Goal: Task Accomplishment & Management: Use online tool/utility

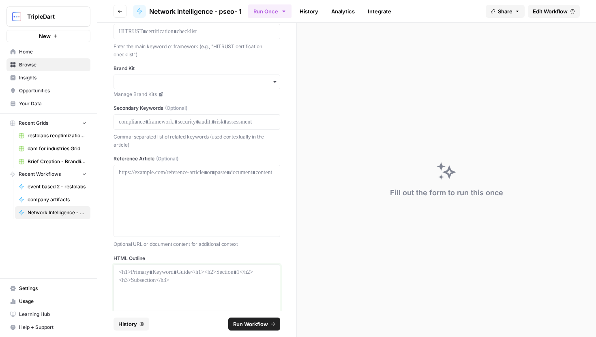
click at [145, 271] on p at bounding box center [197, 272] width 156 height 8
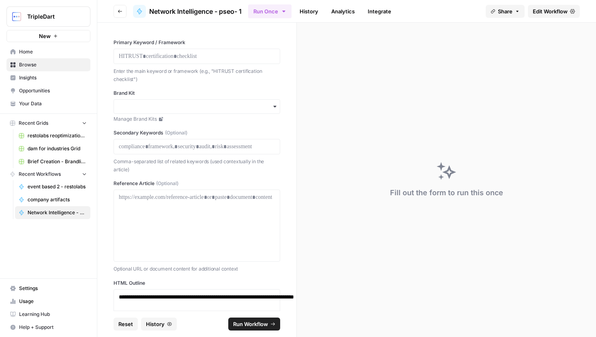
click at [164, 51] on div at bounding box center [197, 56] width 167 height 15
click at [163, 55] on p at bounding box center [197, 56] width 156 height 8
click at [152, 53] on p at bounding box center [197, 56] width 156 height 8
click at [157, 112] on div "button" at bounding box center [197, 106] width 167 height 15
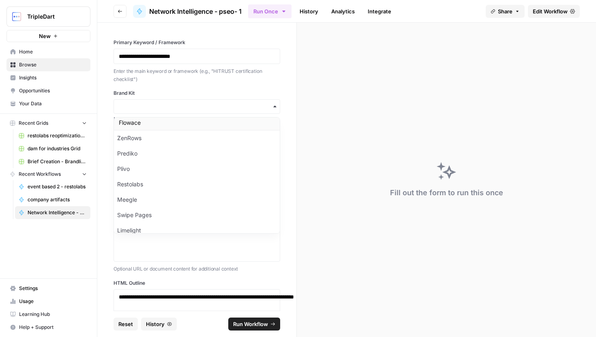
scroll to position [34, 0]
click at [158, 105] on input "Brand Kit" at bounding box center [197, 107] width 156 height 8
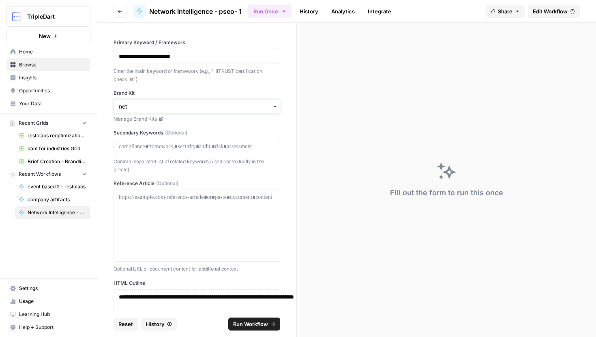
type input "net"
click at [155, 129] on div "Network Intelligence" at bounding box center [197, 128] width 166 height 15
click at [165, 156] on div "Comma-separated list of related keywords (used contextually in the article)" at bounding box center [197, 164] width 167 height 17
click at [165, 153] on div at bounding box center [197, 146] width 167 height 15
click at [186, 144] on p at bounding box center [197, 147] width 156 height 8
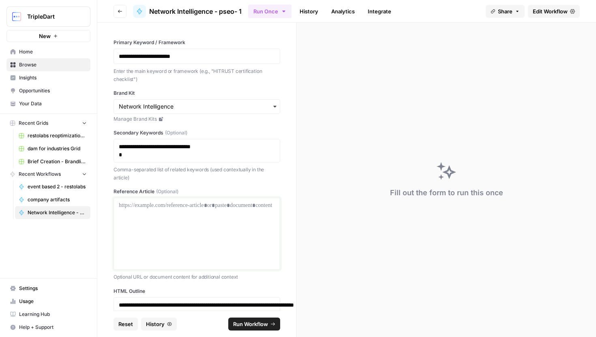
click at [177, 225] on div at bounding box center [197, 234] width 156 height 65
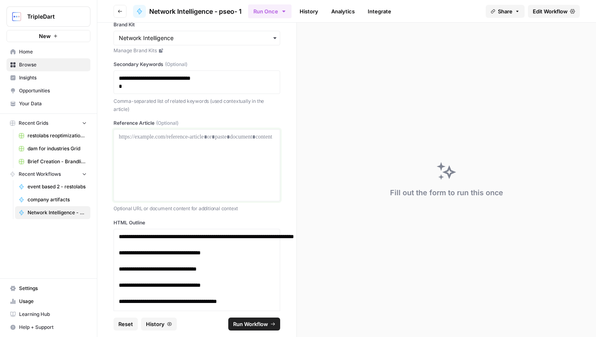
scroll to position [0, 0]
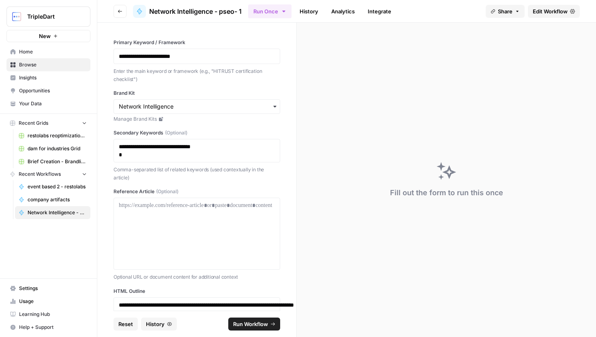
click at [253, 323] on span "Run Workflow" at bounding box center [250, 324] width 35 height 8
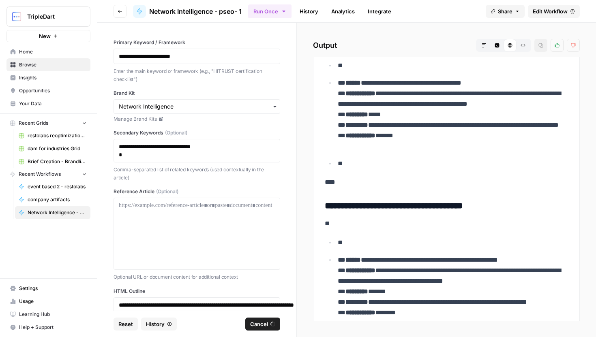
scroll to position [1615, 0]
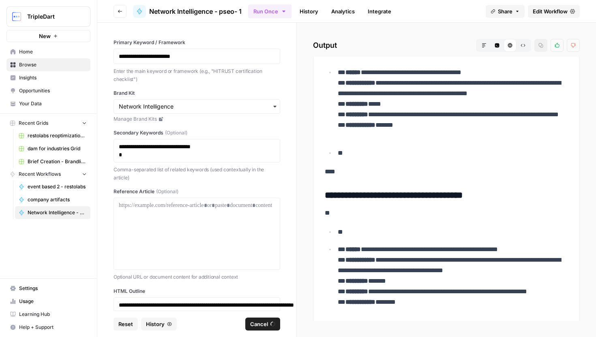
click at [392, 119] on p "**********" at bounding box center [453, 104] width 230 height 74
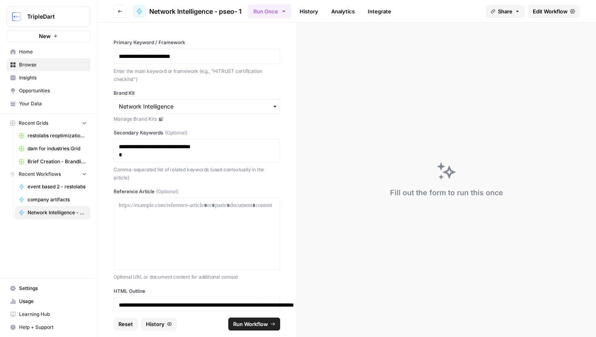
click at [313, 10] on link "History" at bounding box center [309, 11] width 28 height 13
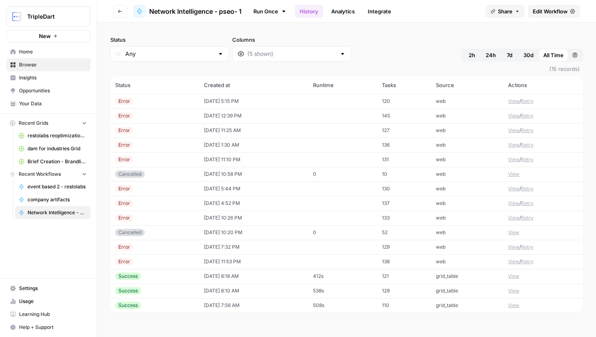
click at [199, 100] on td "[DATE] 5:15 PM" at bounding box center [253, 101] width 109 height 15
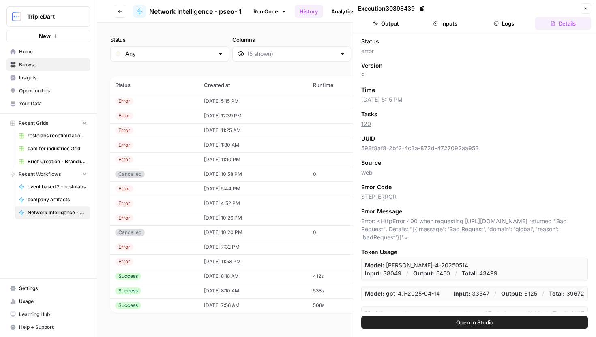
click at [502, 20] on button "Logs" at bounding box center [504, 23] width 56 height 13
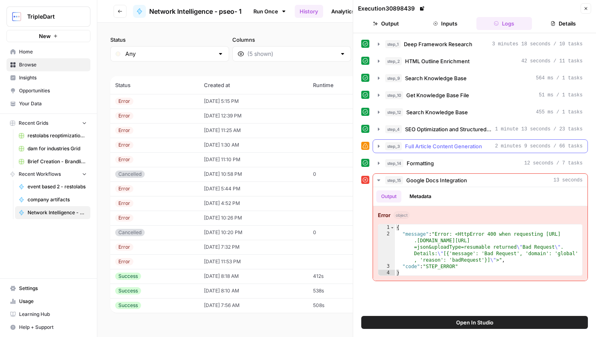
click at [443, 149] on span "Full Article Content Generation" at bounding box center [443, 146] width 77 height 8
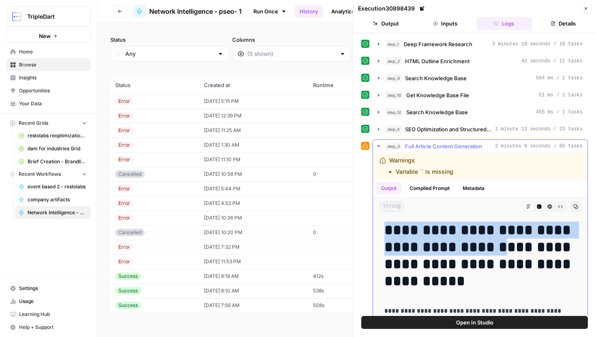
drag, startPoint x: 375, startPoint y: 226, endPoint x: 556, endPoint y: 286, distance: 190.4
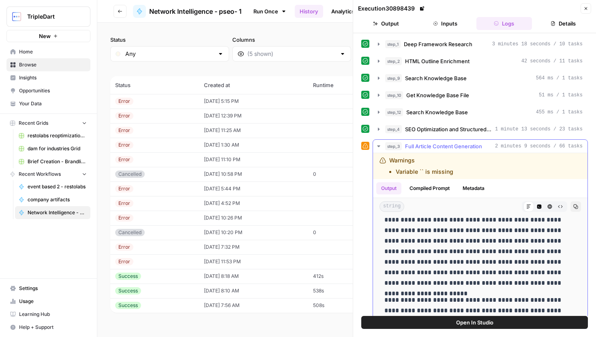
scroll to position [198, 0]
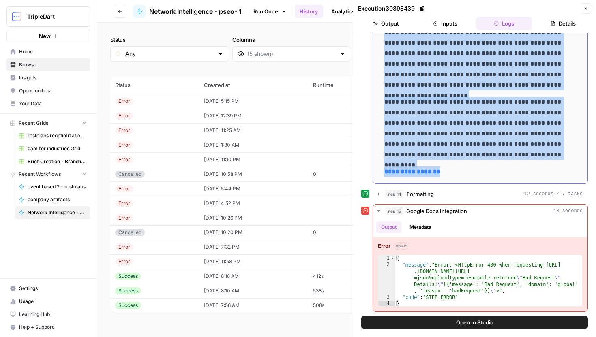
copy div "**********"
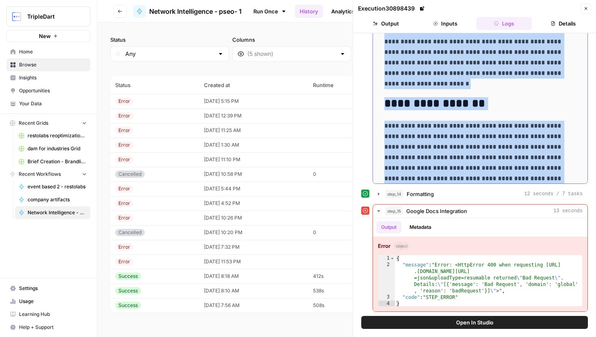
scroll to position [6786, 0]
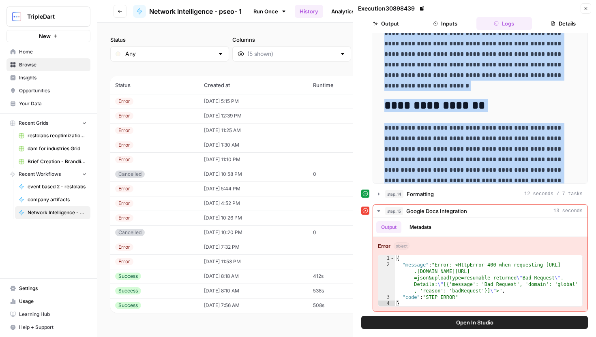
click at [514, 321] on button "Open In Studio" at bounding box center [474, 322] width 227 height 13
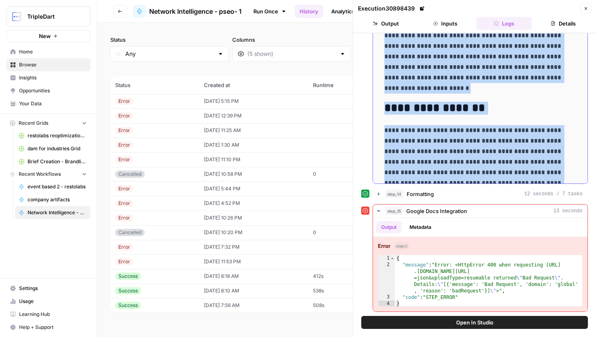
scroll to position [6784, 0]
copy div "**********"
click at [440, 324] on button "Open In Studio" at bounding box center [474, 322] width 227 height 13
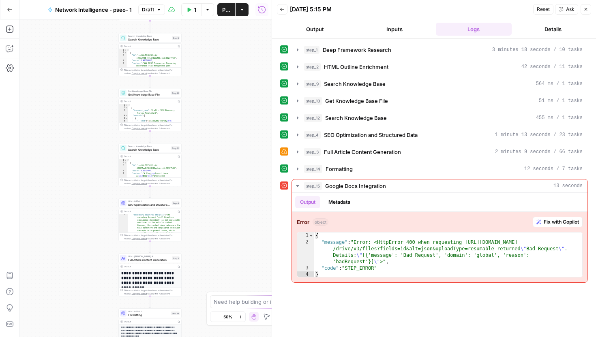
scroll to position [82, 0]
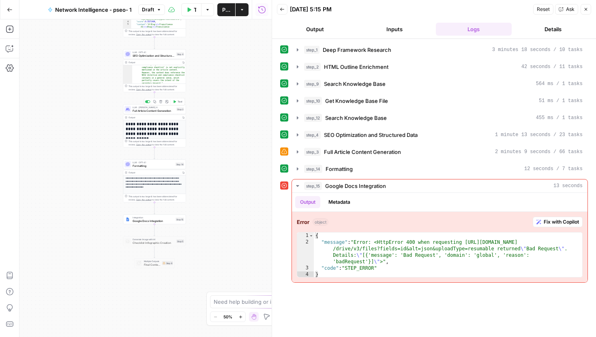
click at [178, 100] on span "Test" at bounding box center [180, 102] width 5 height 4
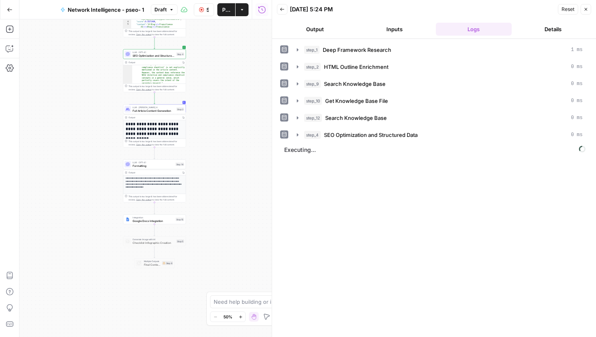
click at [324, 32] on button "Output" at bounding box center [315, 29] width 76 height 13
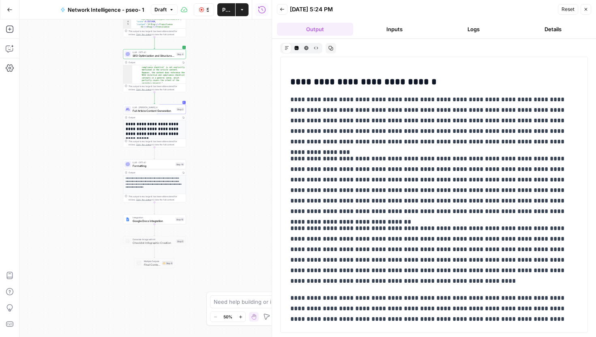
scroll to position [1910, 0]
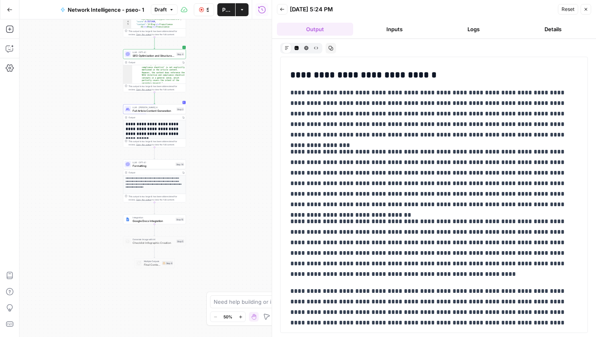
click at [18, 13] on div "Go Back" at bounding box center [9, 9] width 19 height 19
click at [9, 10] on icon "button" at bounding box center [10, 10] width 6 height 6
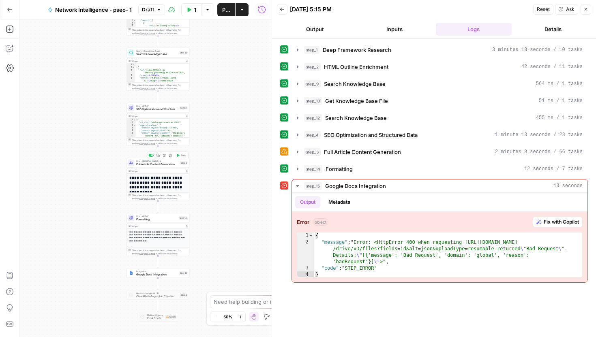
click at [182, 155] on span "Test" at bounding box center [183, 156] width 5 height 4
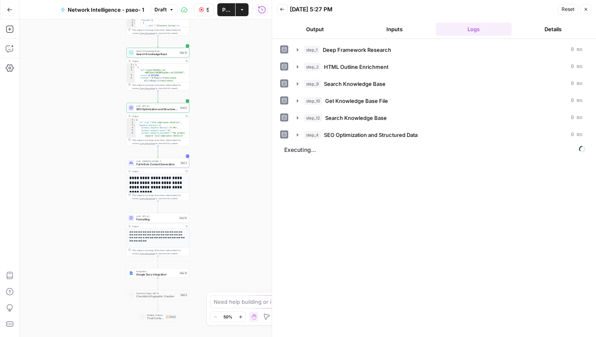
click at [318, 35] on button "Output" at bounding box center [315, 29] width 76 height 13
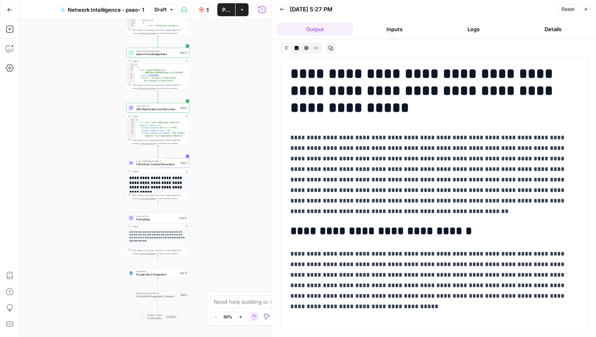
drag, startPoint x: 290, startPoint y: 71, endPoint x: 456, endPoint y: 288, distance: 273.6
click at [456, 290] on div "**********" at bounding box center [433, 188] width 297 height 253
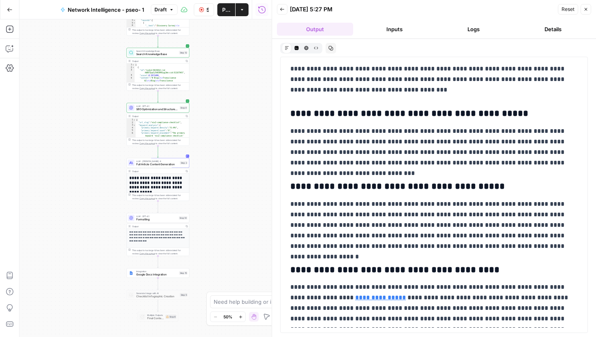
scroll to position [1744, 0]
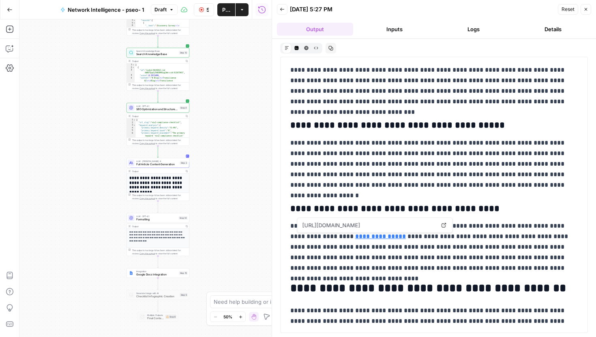
click at [355, 239] on link "**********" at bounding box center [380, 237] width 51 height 6
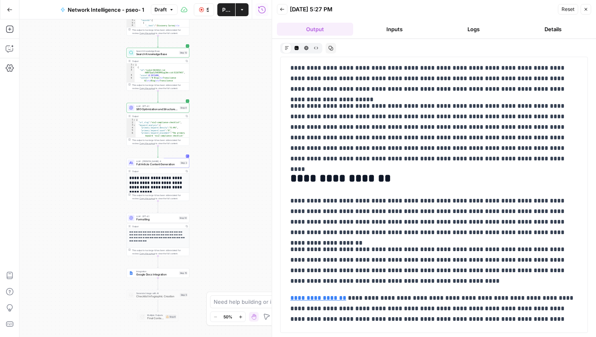
scroll to position [3842, 0]
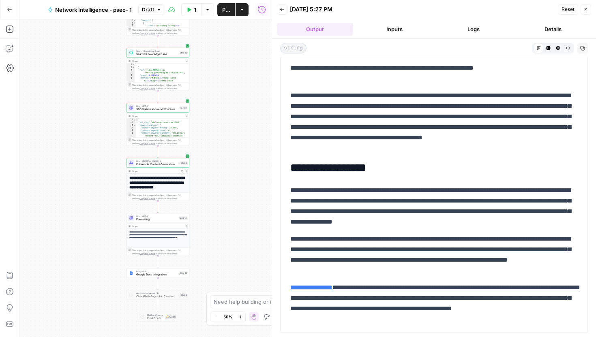
click at [582, 47] on icon "button" at bounding box center [582, 48] width 5 height 5
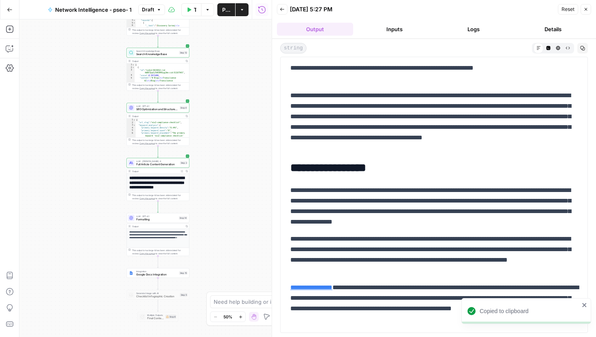
drag, startPoint x: 386, startPoint y: 322, endPoint x: 367, endPoint y: 164, distance: 159.7
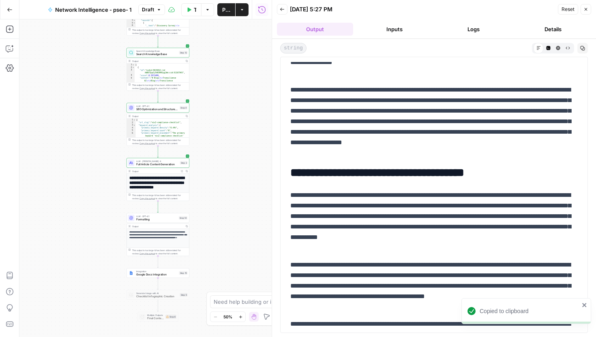
scroll to position [0, 0]
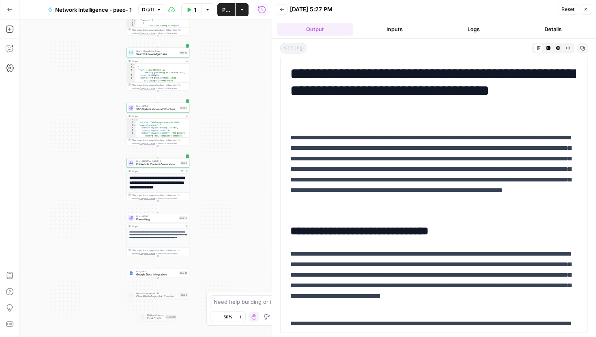
click at [290, 77] on h1 "**********" at bounding box center [433, 90] width 287 height 51
